Goal: Information Seeking & Learning: Check status

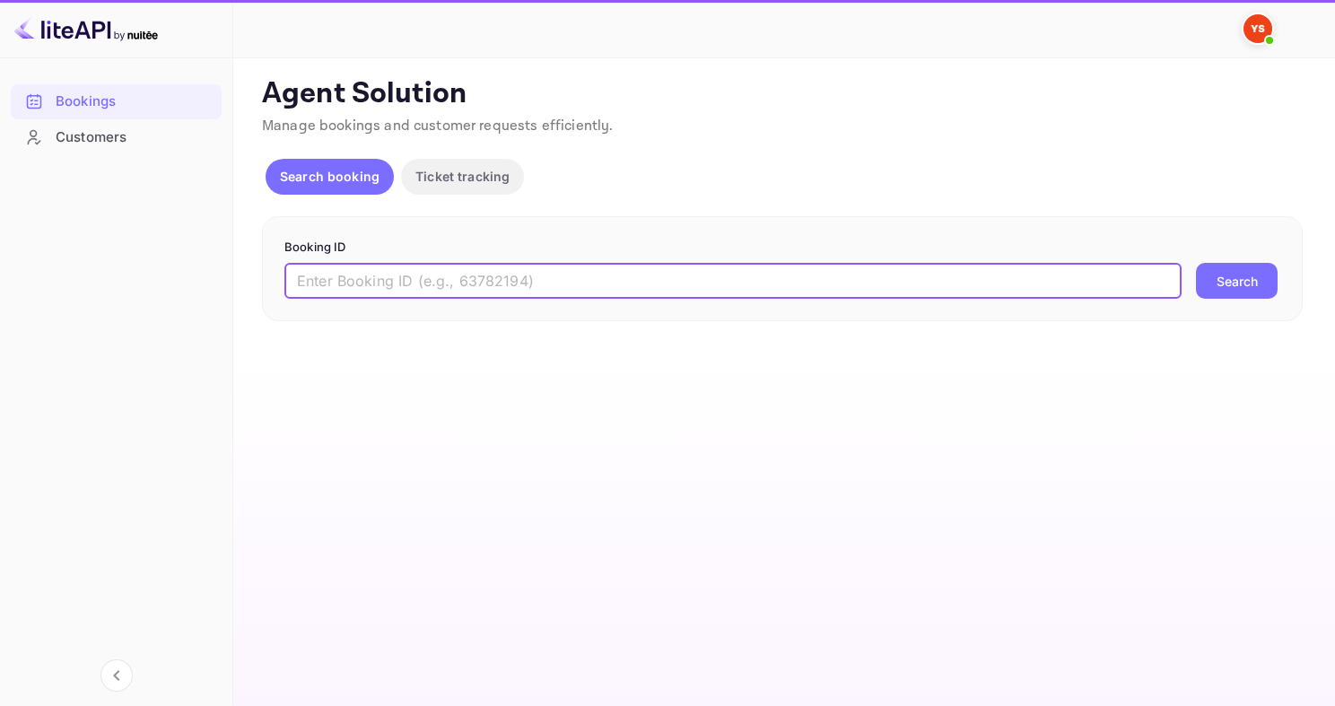
click at [542, 292] on input "text" at bounding box center [732, 281] width 897 height 36
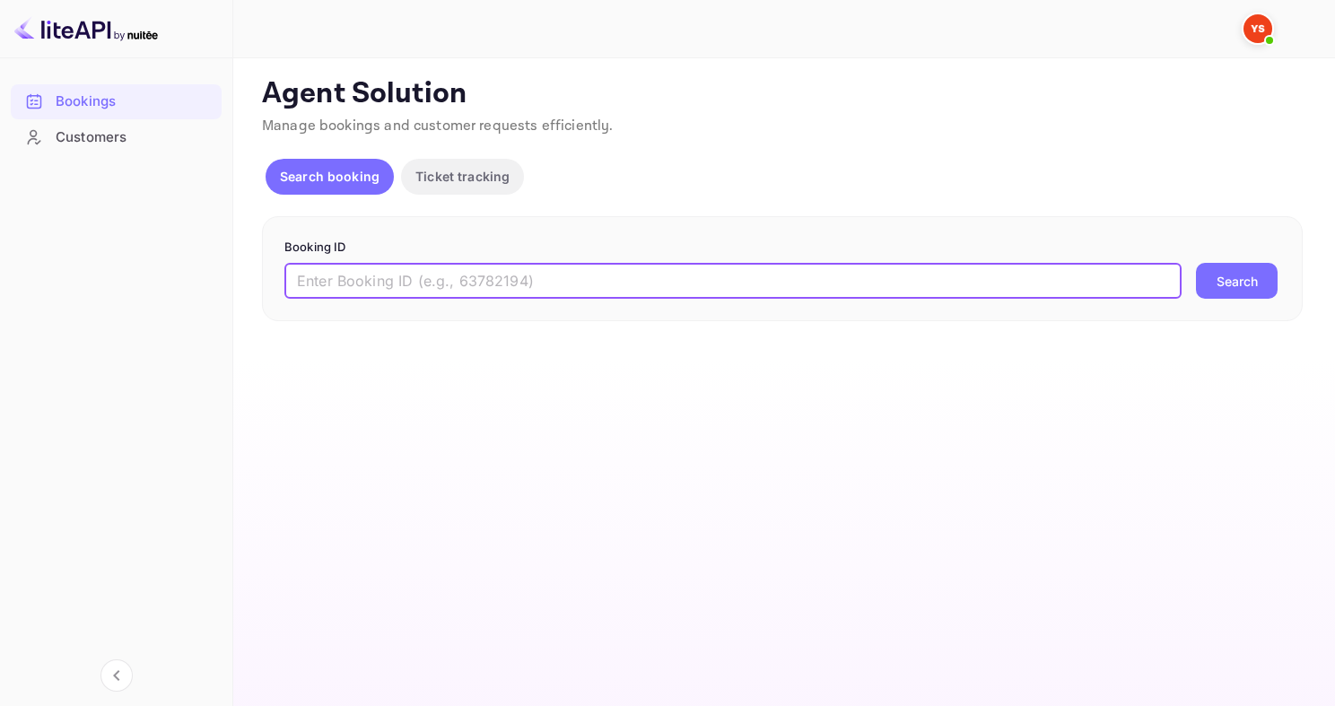
paste input "9848762"
type input "9848762"
click at [1196, 263] on button "Search" at bounding box center [1237, 281] width 82 height 36
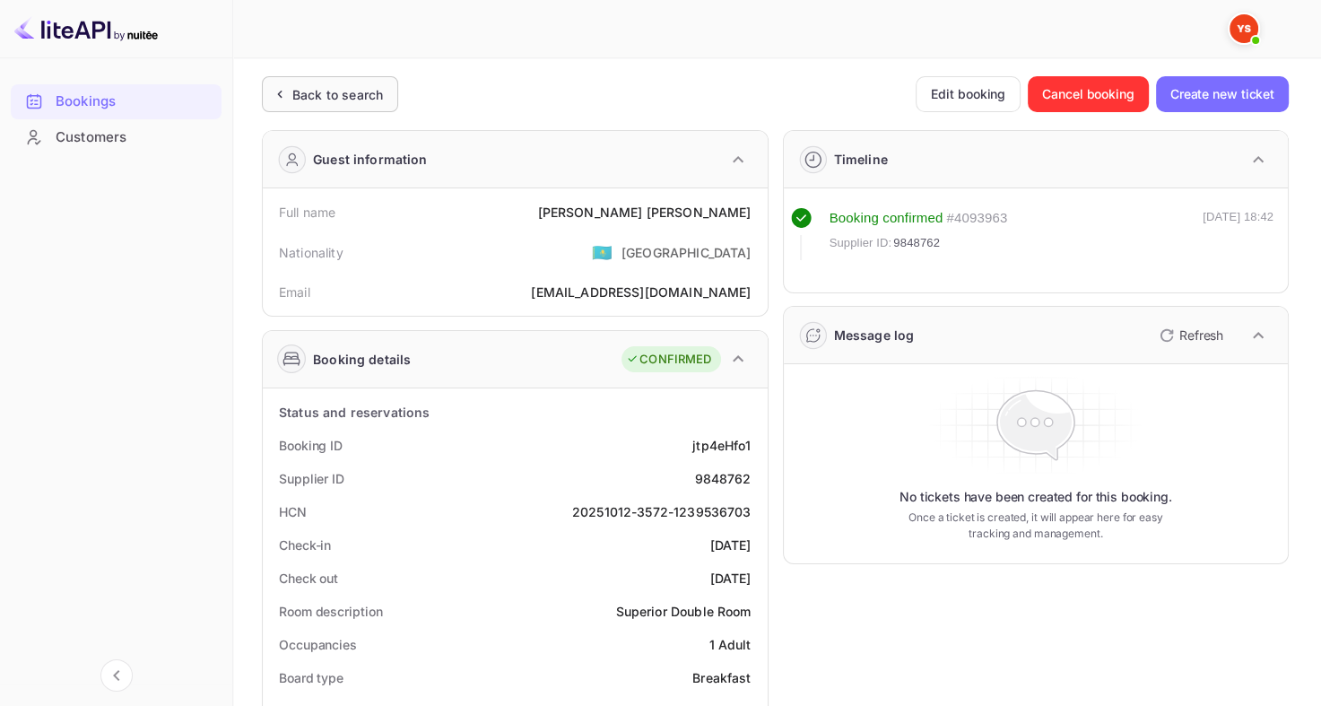
click at [326, 85] on div "Back to search" at bounding box center [337, 94] width 91 height 19
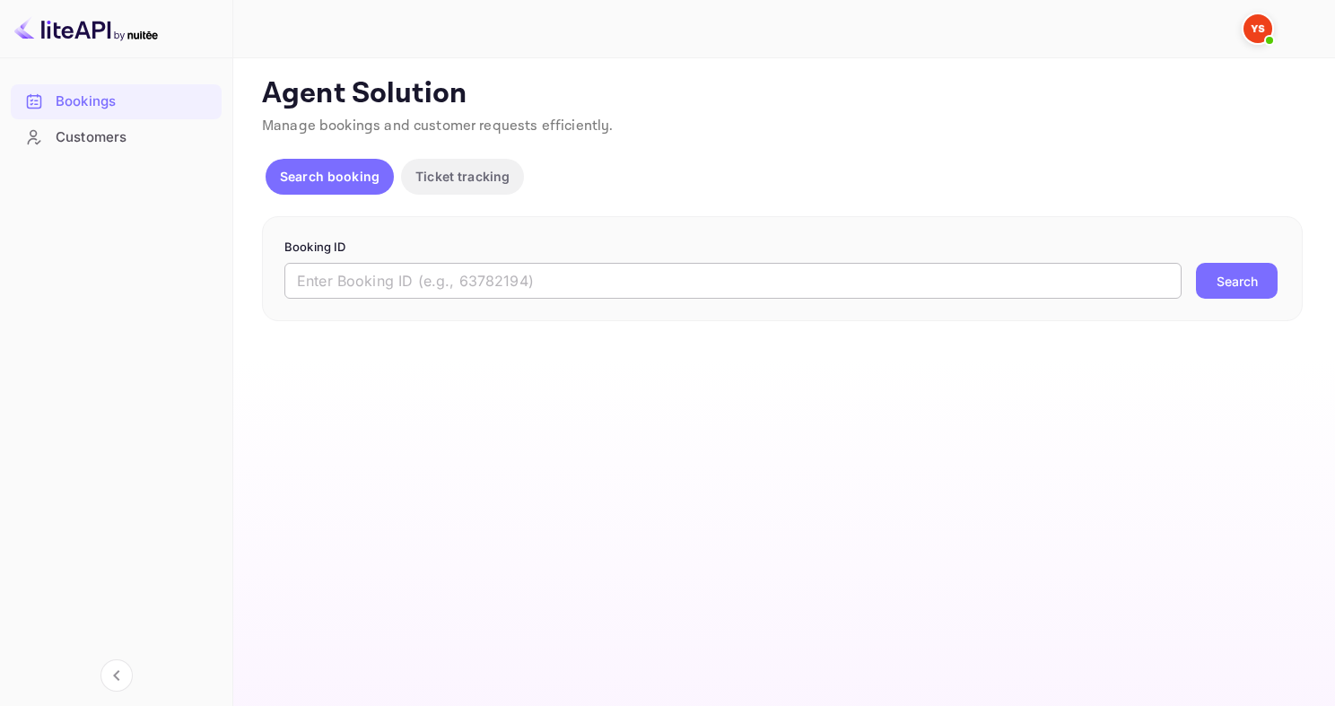
click at [576, 287] on input "text" at bounding box center [732, 281] width 897 height 36
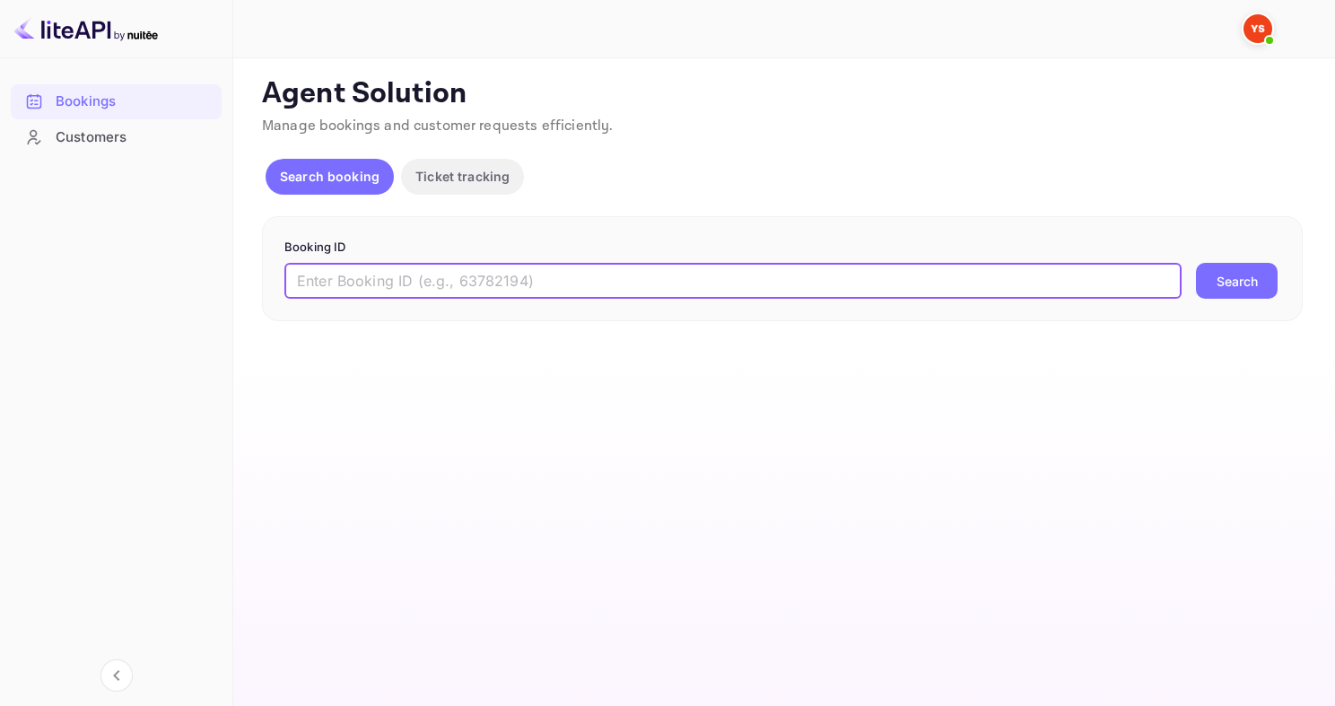
paste input "9751211"
type input "9751211"
click at [1196, 263] on button "Search" at bounding box center [1237, 281] width 82 height 36
